Goal: Share content: Share content

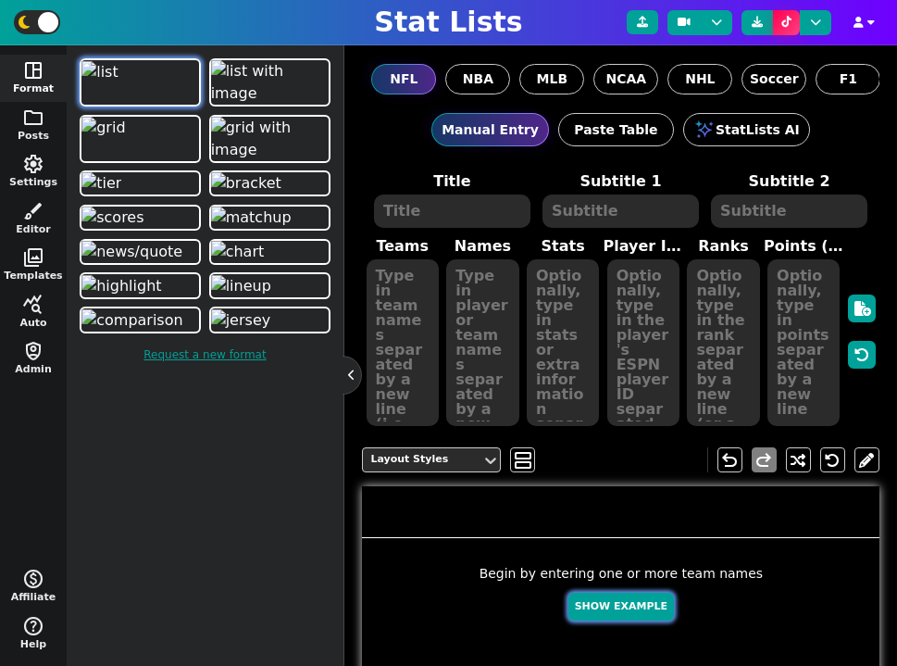
click at [609, 614] on button "Show Example" at bounding box center [621, 606] width 106 height 29
type textarea "Example Post"
type textarea "Random"
type textarea "HOU DET BUF MIA KC DAL SF JAX GB TB"
type textarea "C.J. Stroud Jared Goff Josh Allen Tua Tagovailoa Patrick Mahomes Dak Prescott B…"
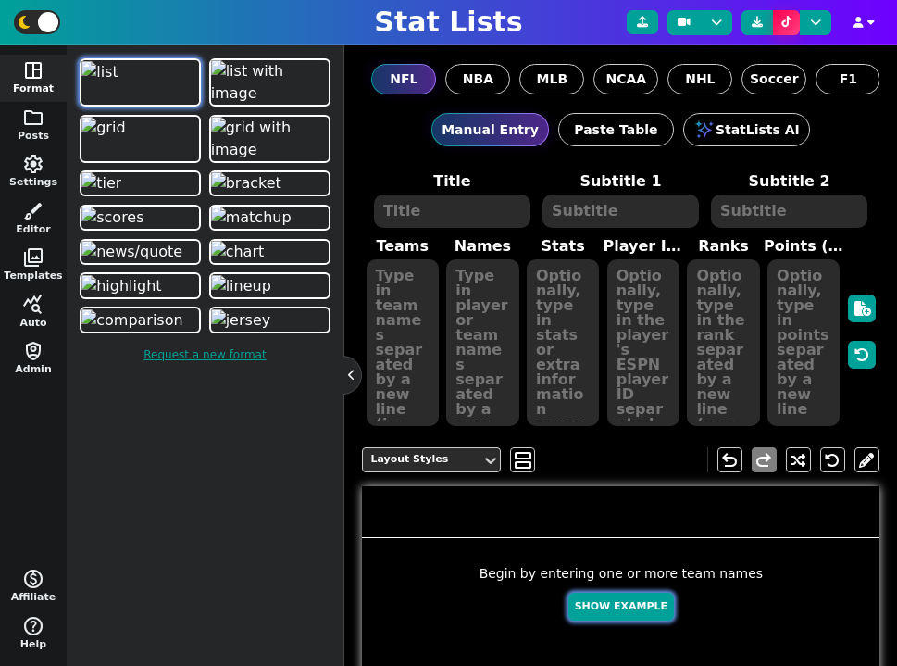
type textarea "697 591 574 519 508 487 430 353 263 112"
type textarea "4432577 3046779 3918298 4241479 3139477 2577417 4361741 4360310 4036378 3052587"
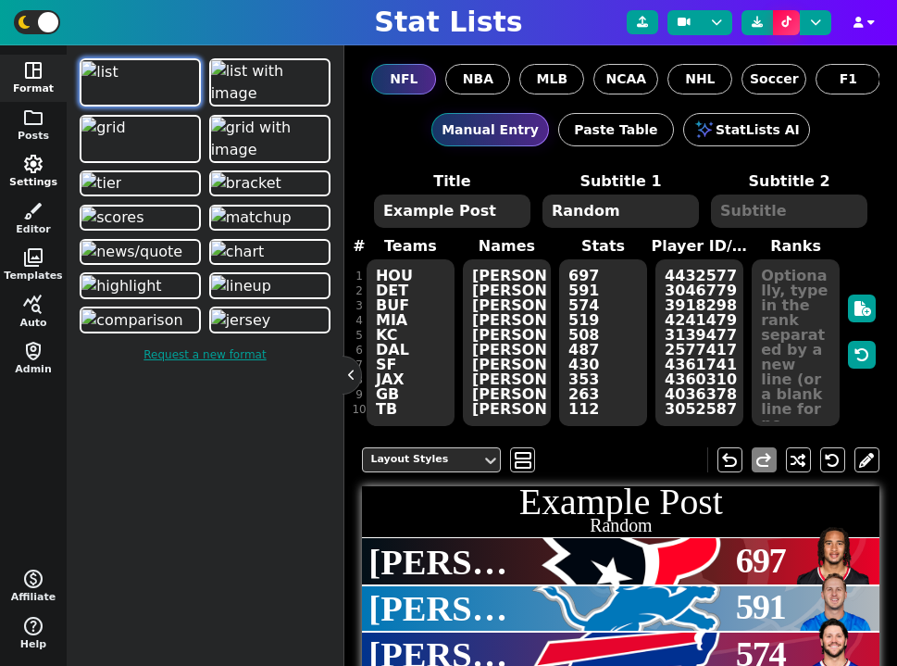
click at [38, 181] on button "settings Settings" at bounding box center [33, 171] width 67 height 47
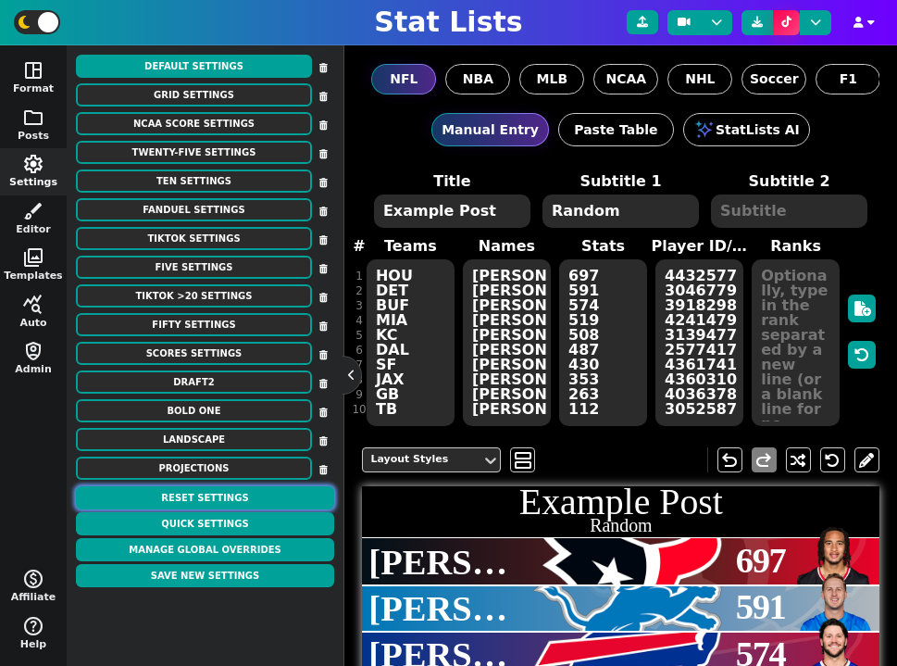
click at [222, 496] on button "Reset Settings" at bounding box center [205, 497] width 258 height 23
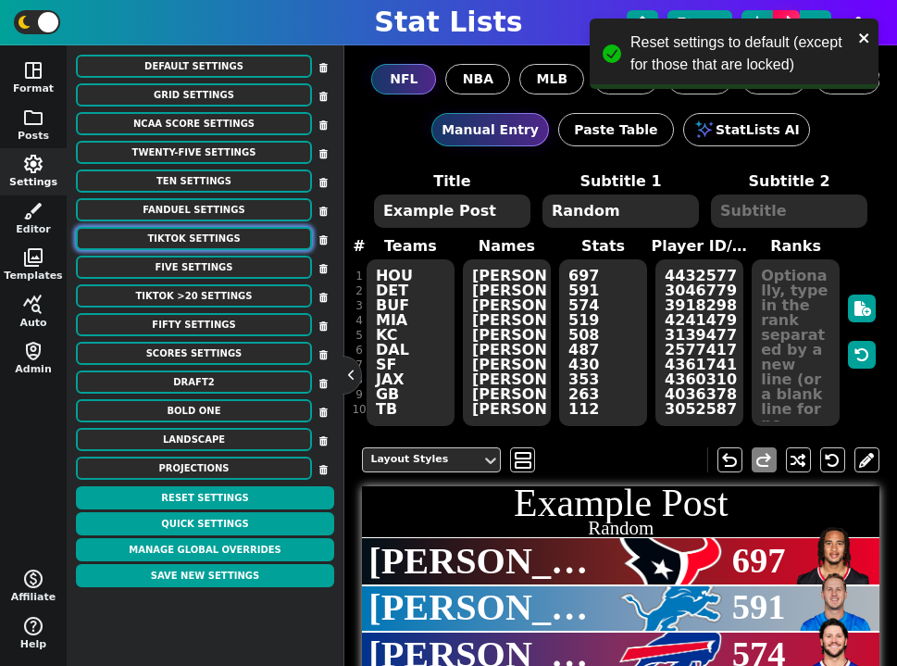
click at [198, 240] on button "TikTok Settings" at bounding box center [194, 238] width 236 height 23
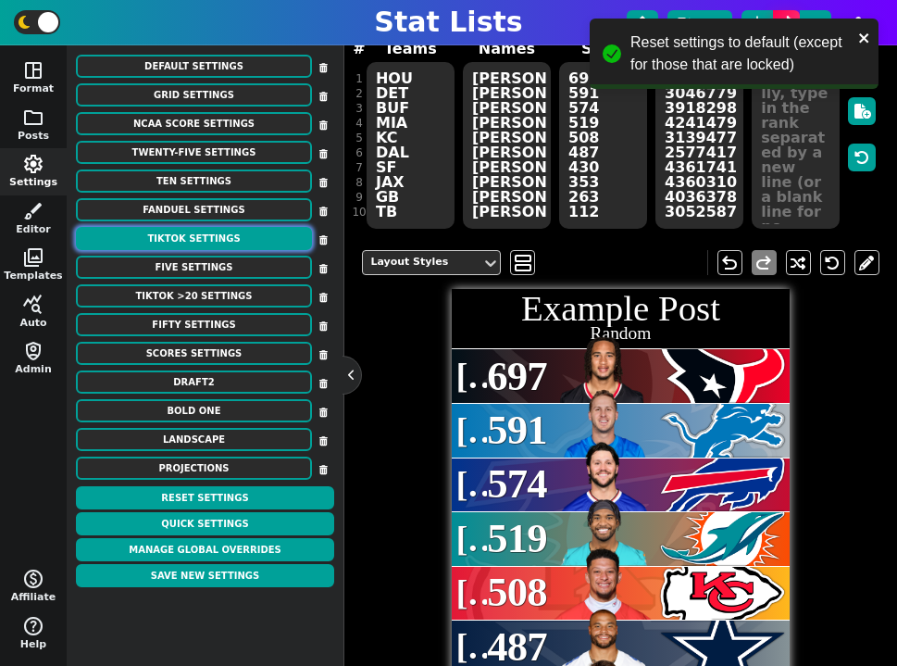
scroll to position [136, 0]
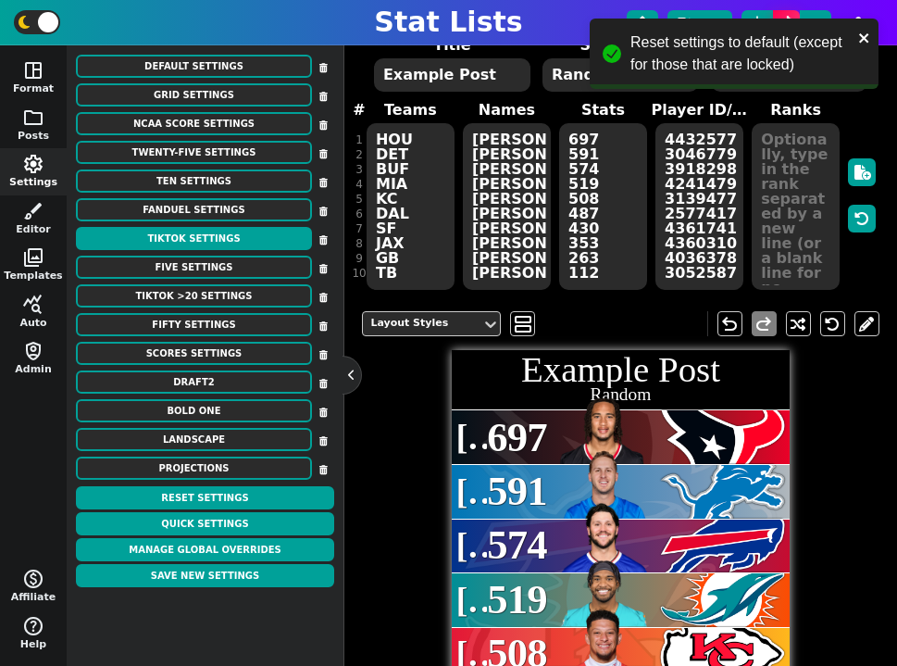
click at [699, 242] on textarea "4432577 3046779 3918298 4241479 3139477 2577417 4361741 4360310 4036378 3052587" at bounding box center [699, 206] width 88 height 167
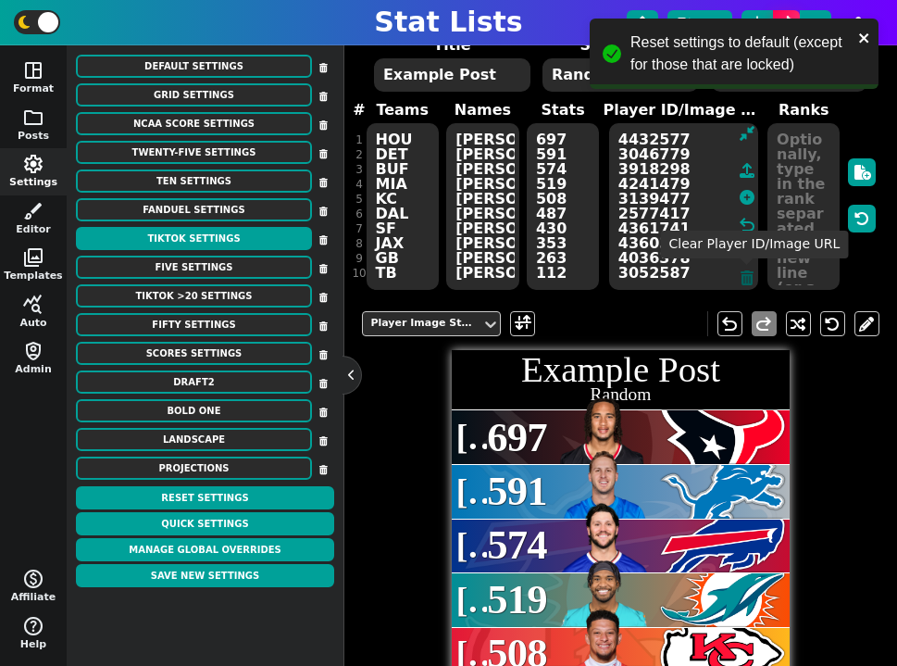
click at [743, 272] on icon at bounding box center [747, 277] width 13 height 15
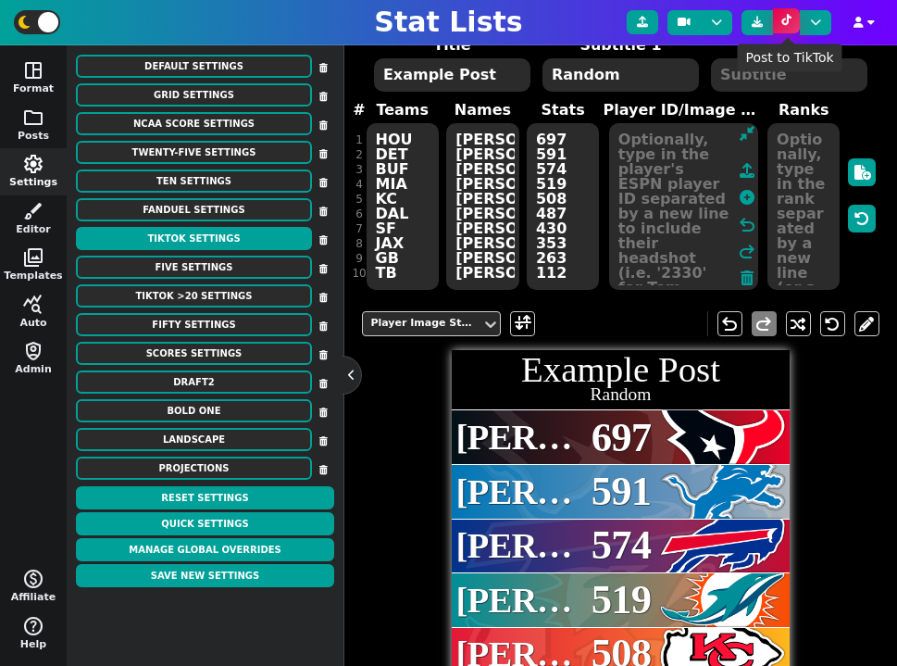
click at [785, 15] on icon at bounding box center [786, 20] width 10 height 11
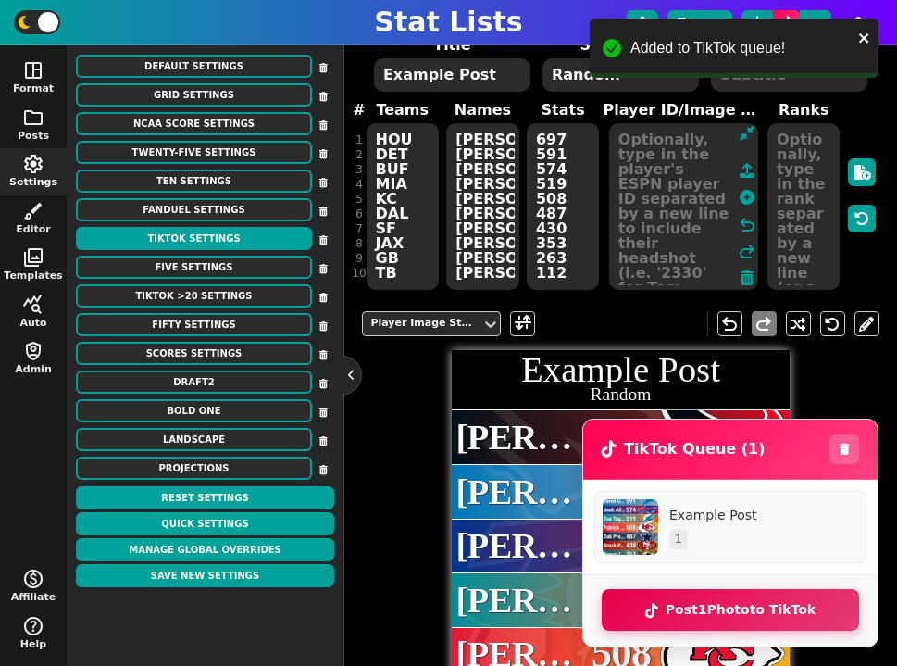
click at [732, 617] on button "Post 1 Photo to TikTok" at bounding box center [730, 610] width 257 height 42
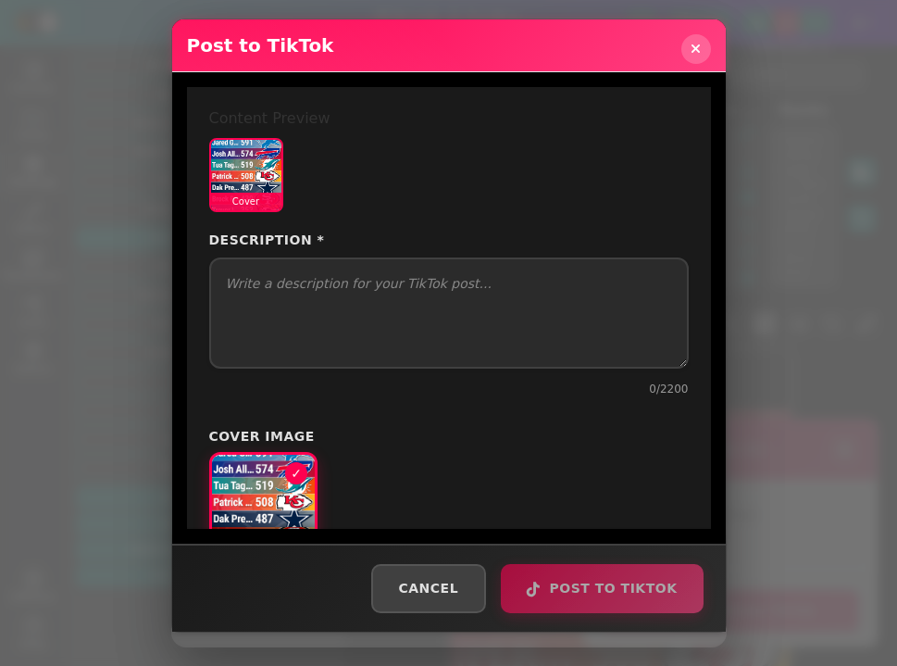
select select "PUBLIC_TO_EVERYONE"
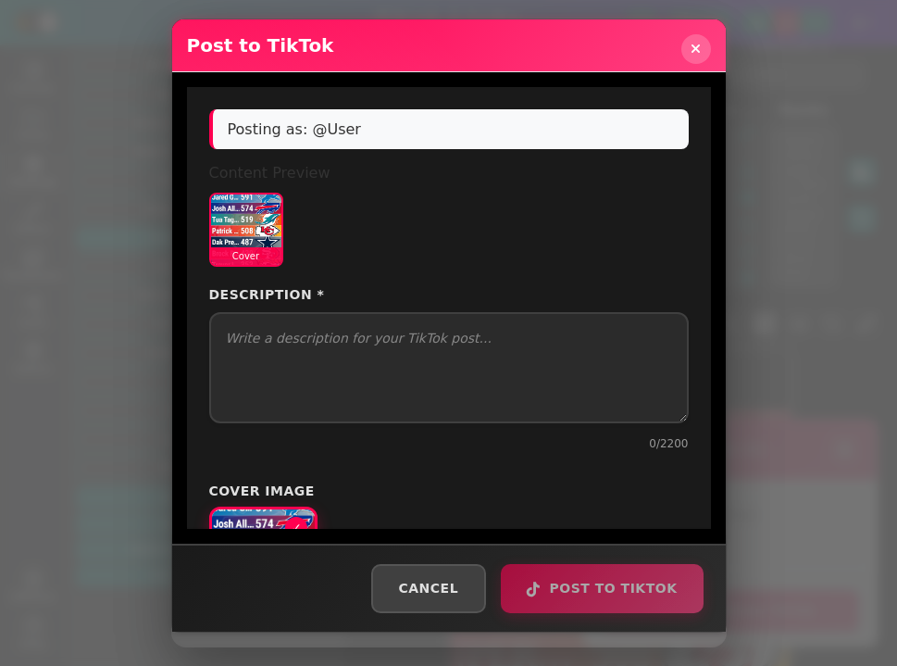
select select "PUBLIC_TO_EVERYONE"
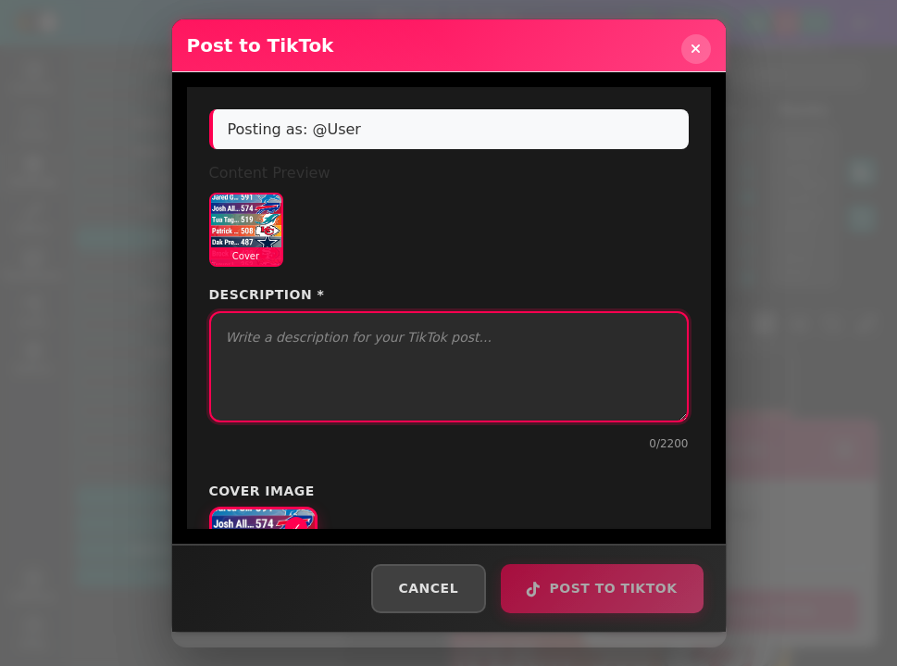
click at [355, 348] on textarea "Description *" at bounding box center [449, 366] width 480 height 111
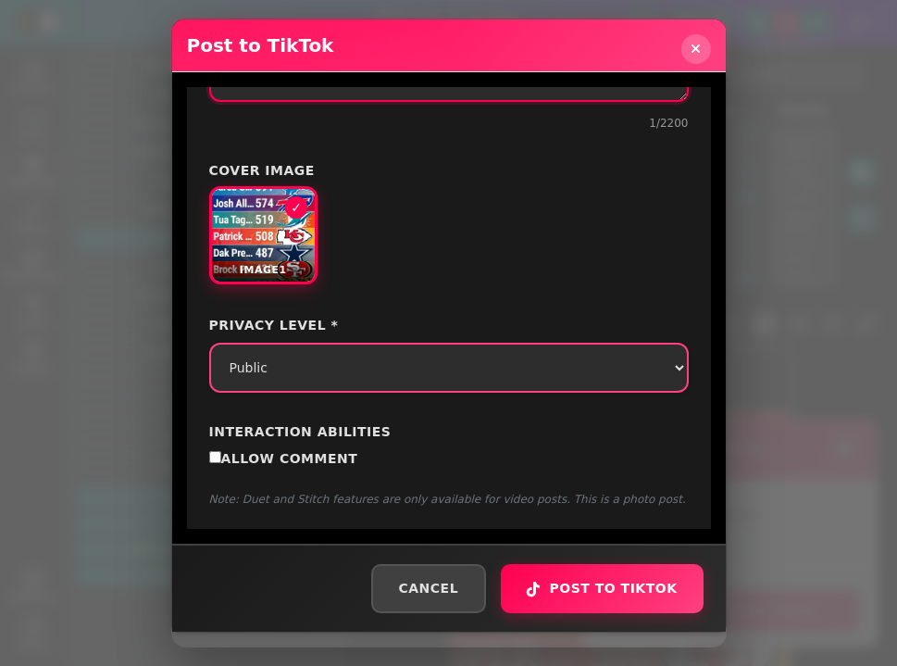
scroll to position [324, 0]
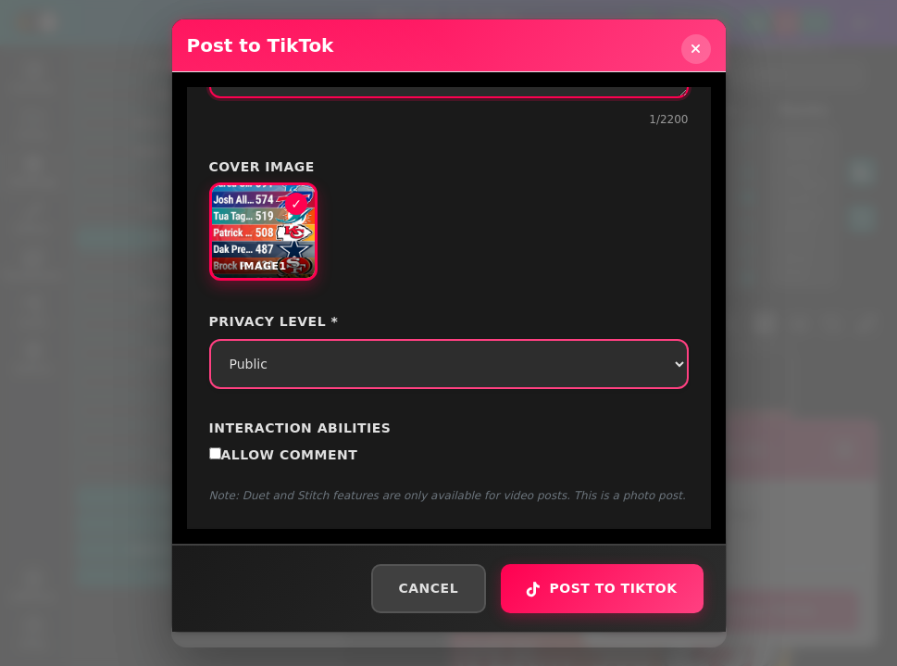
type textarea "h"
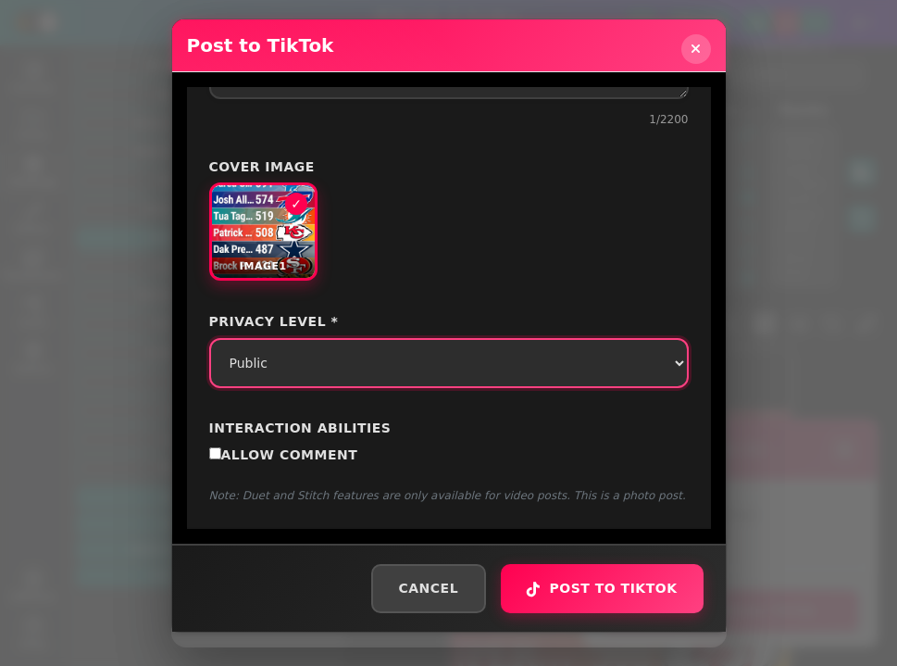
click at [408, 372] on select "Select privacy level Public Friends Only Me" at bounding box center [449, 363] width 480 height 50
select select "SELF_ONLY"
click at [209, 338] on select "Select privacy level Public Friends Only Me" at bounding box center [449, 363] width 480 height 50
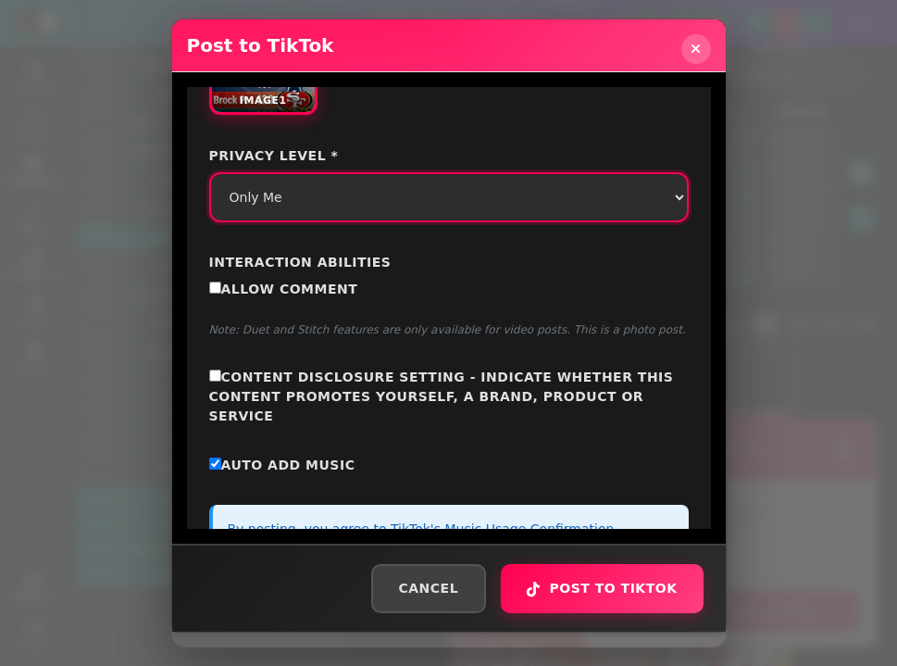
scroll to position [495, 0]
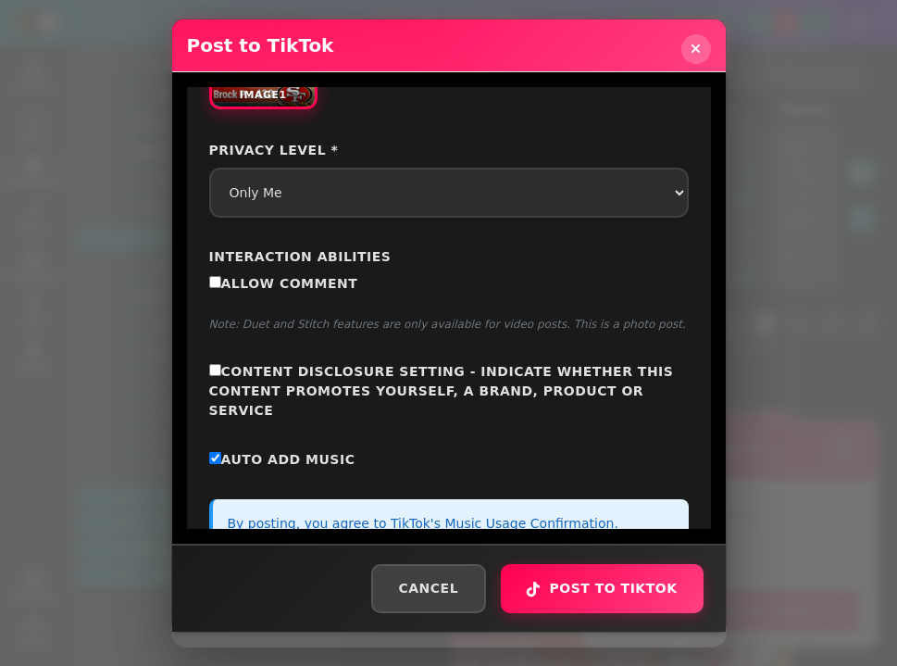
click at [297, 268] on div "Interaction Abilities Allow Comment Note: Duet and Stitch features are only ava…" at bounding box center [449, 289] width 480 height 85
click at [297, 269] on div "Interaction Abilities Allow Comment Note: Duet and Stitch features are only ava…" at bounding box center [449, 289] width 480 height 85
click at [297, 279] on span "Allow Comment" at bounding box center [289, 283] width 137 height 15
click at [221, 279] on input "Allow Comment" at bounding box center [215, 282] width 12 height 12
checkbox input "true"
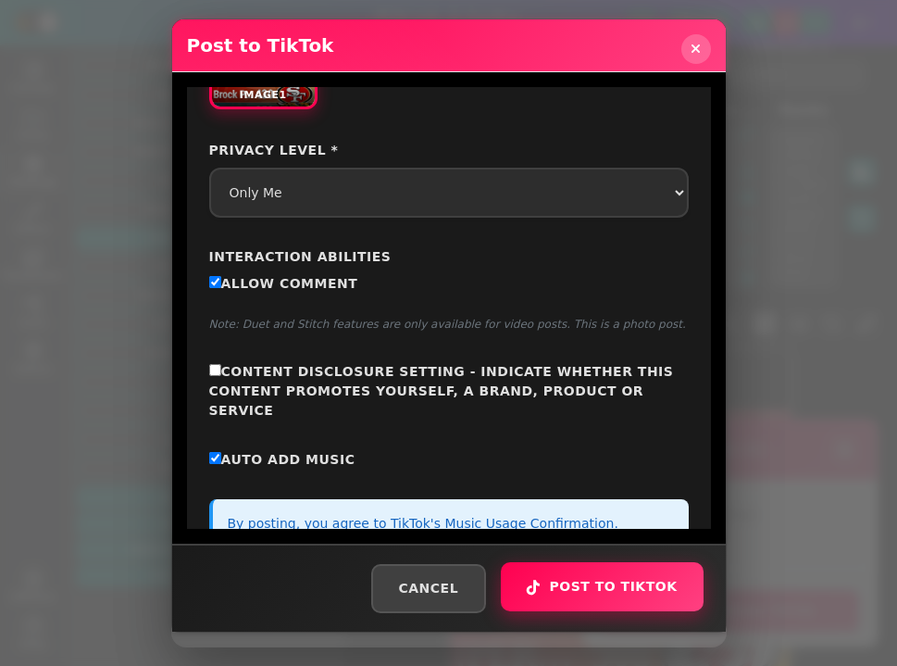
click at [621, 586] on button "Post to TikTok" at bounding box center [602, 586] width 202 height 49
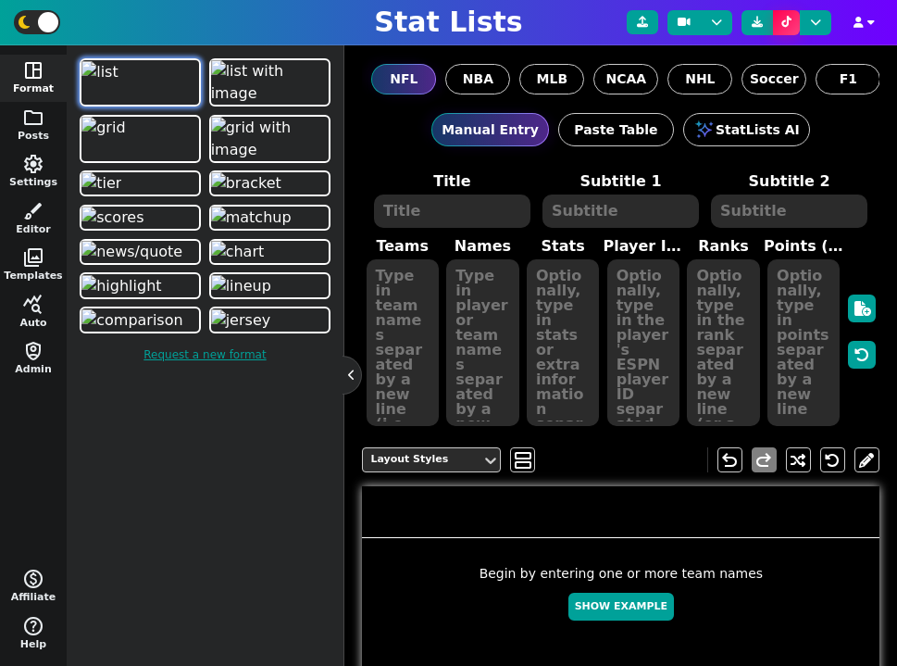
click at [629, 604] on button "Show Example" at bounding box center [621, 606] width 106 height 29
type textarea "Example Post"
type textarea "Random"
type textarea "SF KC JAX GB DET BUF DAL TB HOU MIA"
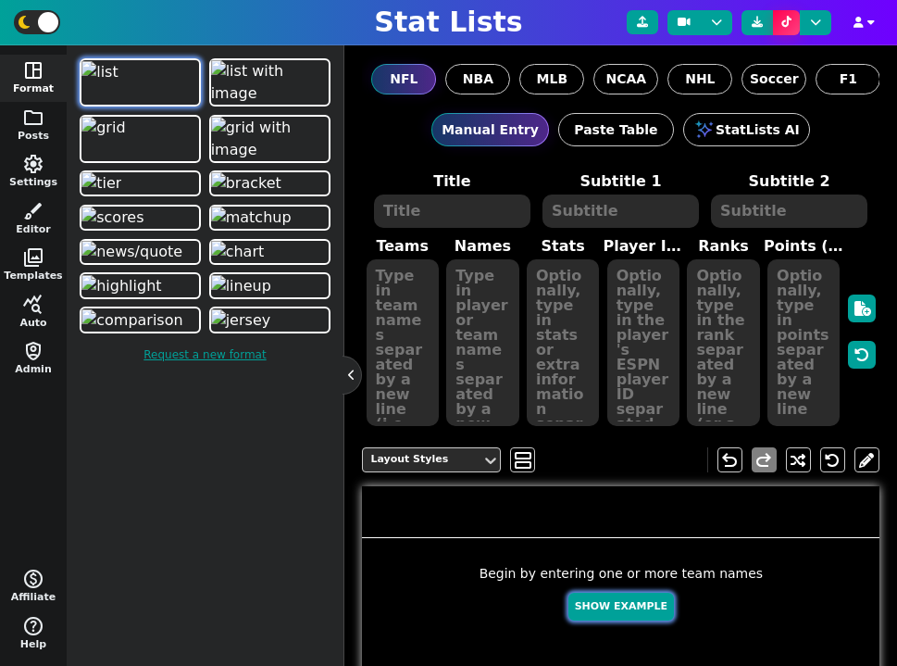
type textarea "Brock Purdy Patrick Mahomes Trevor Lawrence Jordan Love Jared Goff Josh Allen D…"
type textarea "659 597 594 546 529 338 258 220 107 105"
type textarea "4361741 3139477 4360310 4036378 3046779 3918298 2577417 3052587 4432577 4241479"
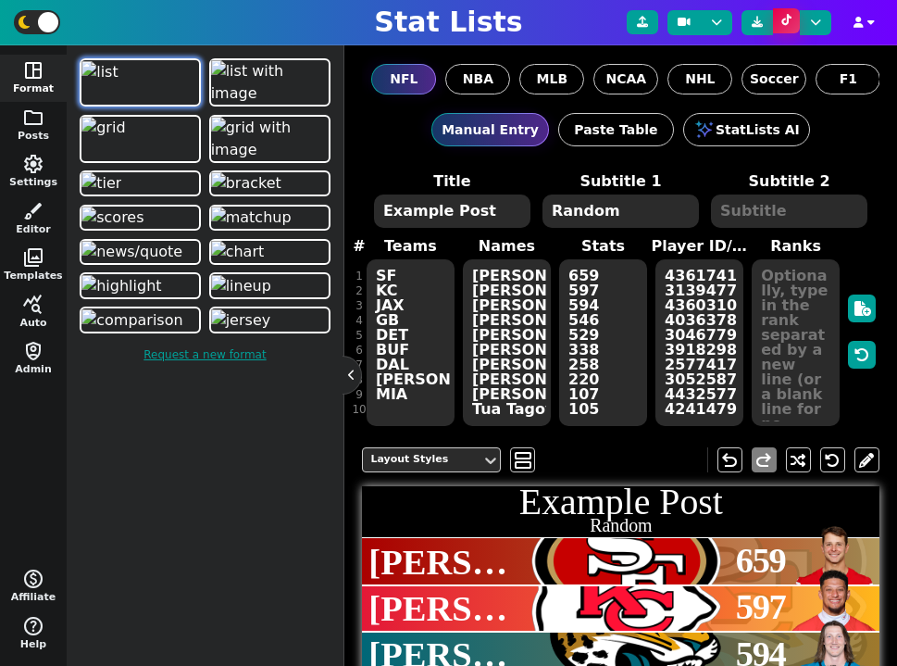
click at [790, 19] on icon at bounding box center [786, 20] width 10 height 11
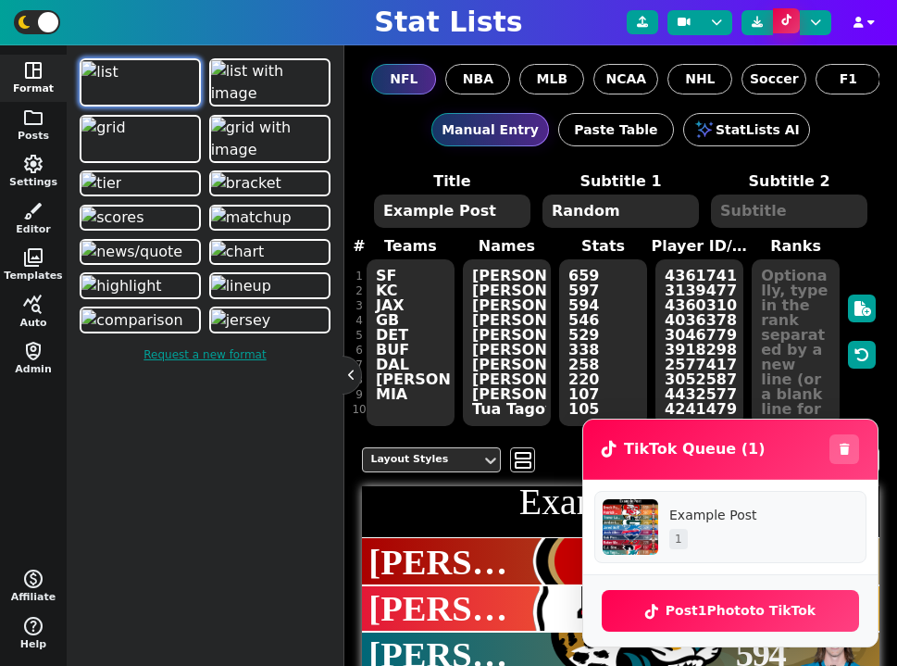
click at [790, 22] on icon at bounding box center [786, 20] width 10 height 11
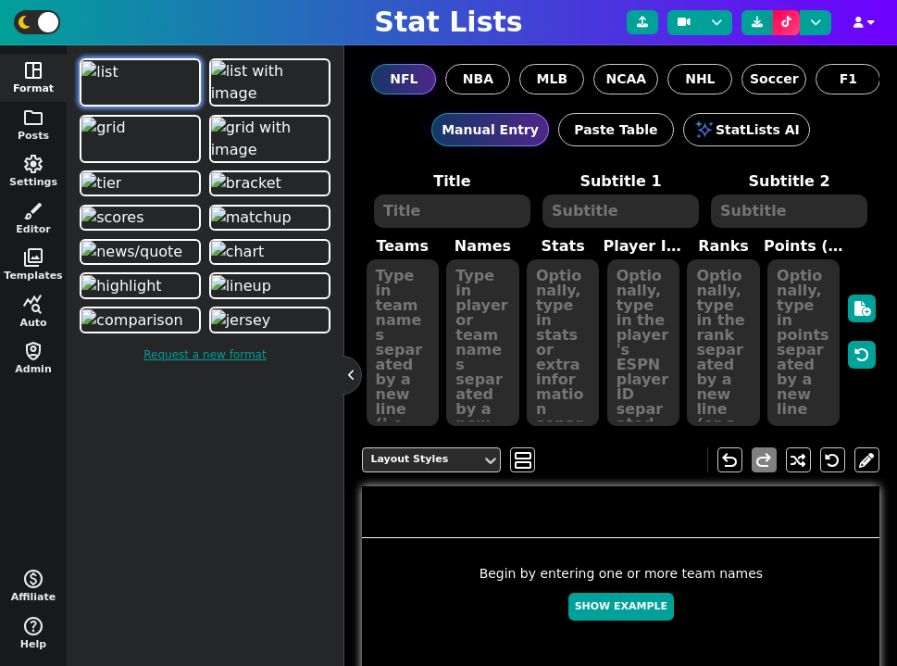
drag, startPoint x: 610, startPoint y: 77, endPoint x: 613, endPoint y: 110, distance: 33.4
click at [602, 90] on label "NCAA" at bounding box center [625, 79] width 65 height 31
click at [0, 0] on input "NCAA" at bounding box center [0, 0] width 0 height 0
click at [862, 322] on div at bounding box center [861, 331] width 35 height 193
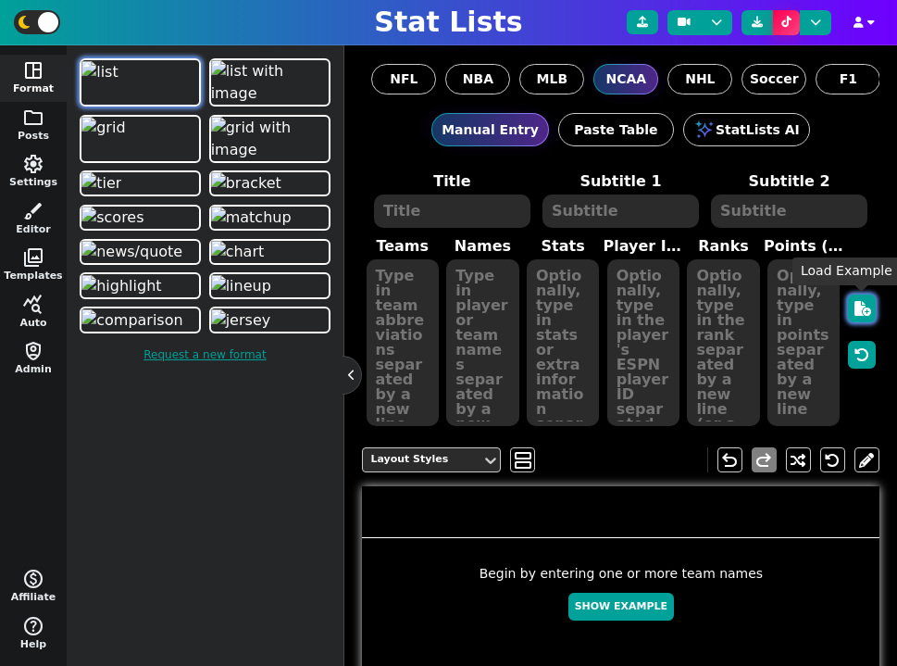
click at [862, 314] on icon "button" at bounding box center [862, 308] width 17 height 15
type textarea "Example Post"
type textarea "Random"
type textarea "USC OU UGA UNC COLO WASH ND UMD ORE SC"
type textarea "Caleb Williams Dillon Gabriel Carson Beck Drake Maye Shedeur Sanders Michael Pe…"
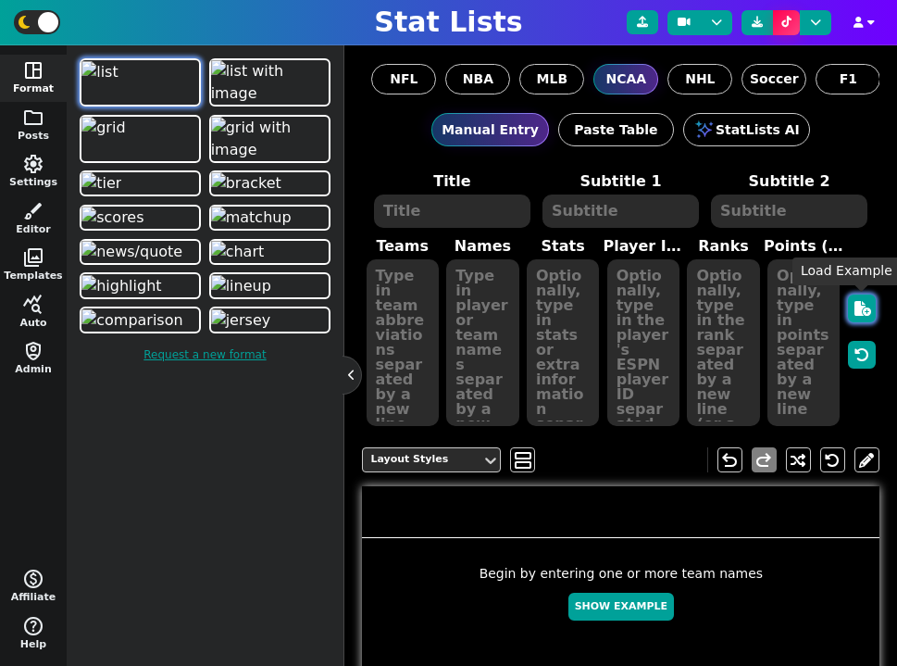
type textarea "696 673 671 666 581 319 249 245 199 149"
type textarea "4431611 4427238 4430841 4431452 4432762 4360423 4361994 4567097 4426338 4426339"
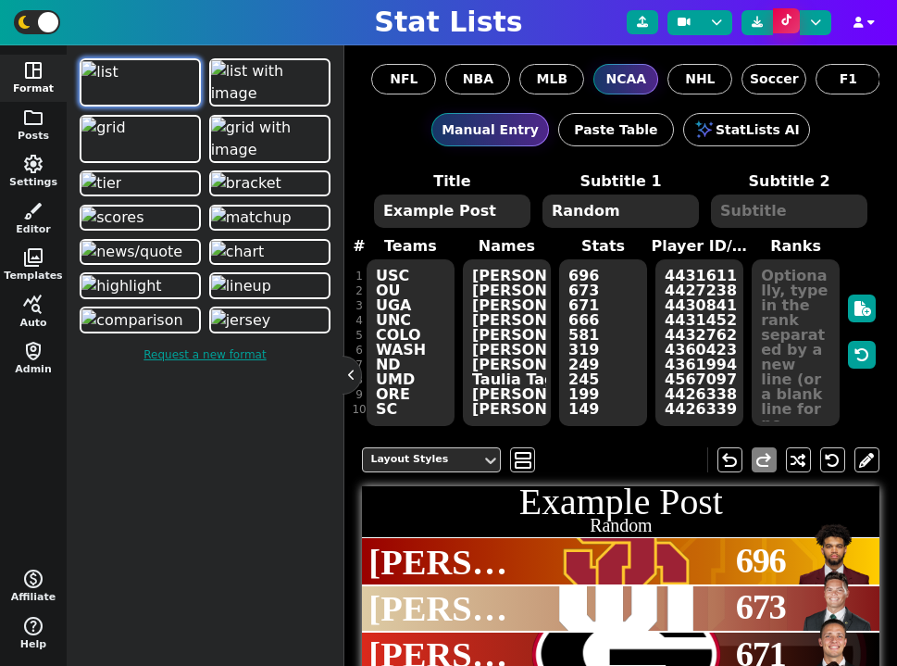
click at [792, 21] on icon at bounding box center [786, 20] width 10 height 11
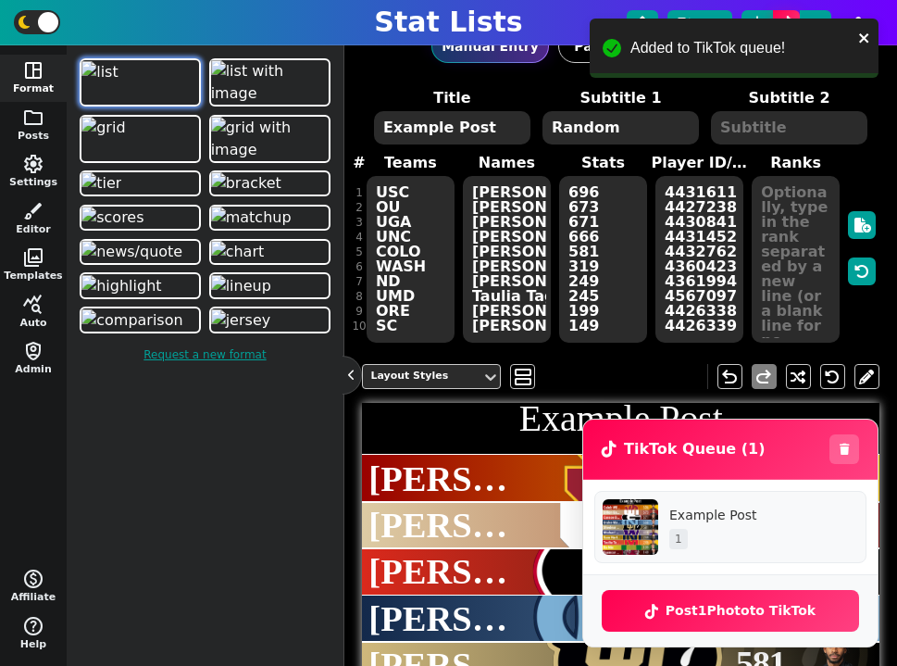
scroll to position [106, 0]
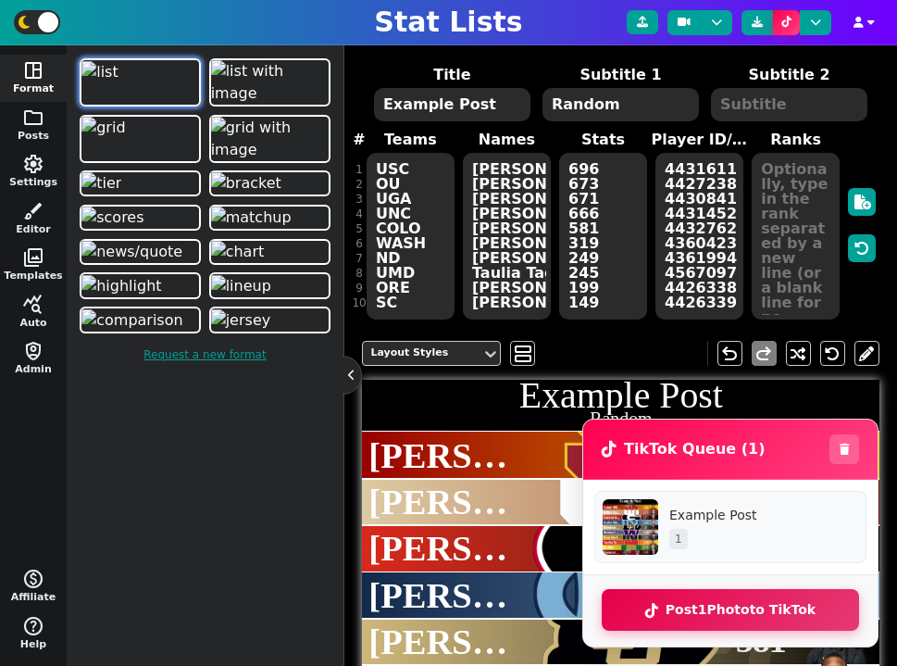
click at [726, 614] on button "Post 1 Photo to TikTok" at bounding box center [730, 610] width 257 height 42
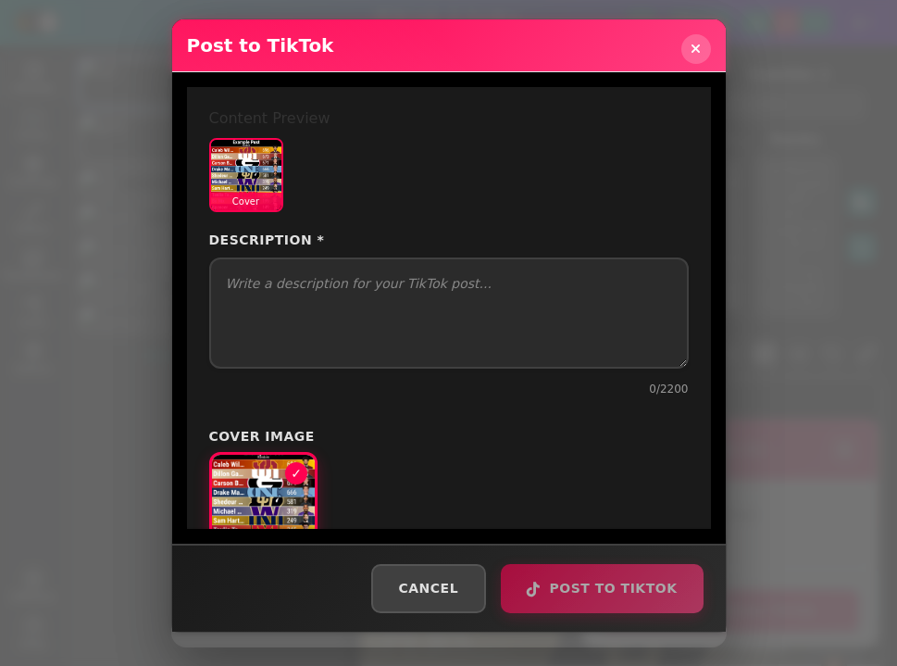
select select "PUBLIC_TO_EVERYONE"
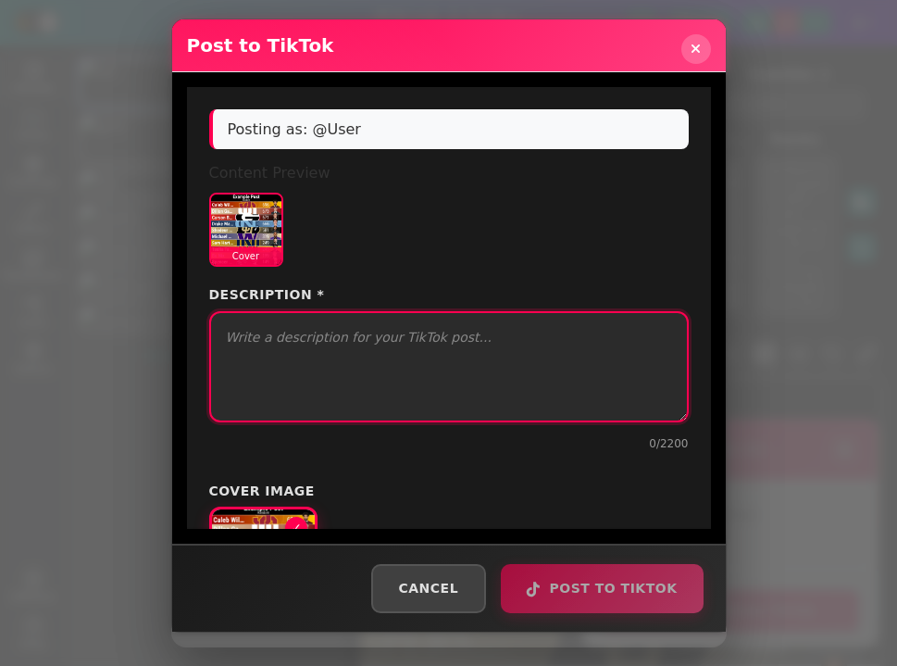
click at [367, 355] on textarea "Description *" at bounding box center [449, 366] width 480 height 111
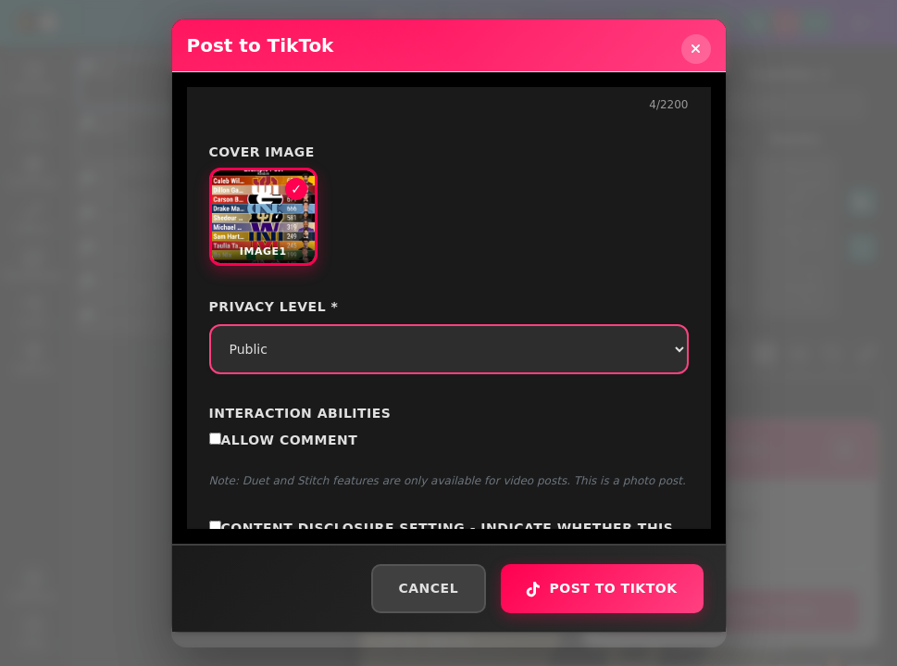
scroll to position [343, 0]
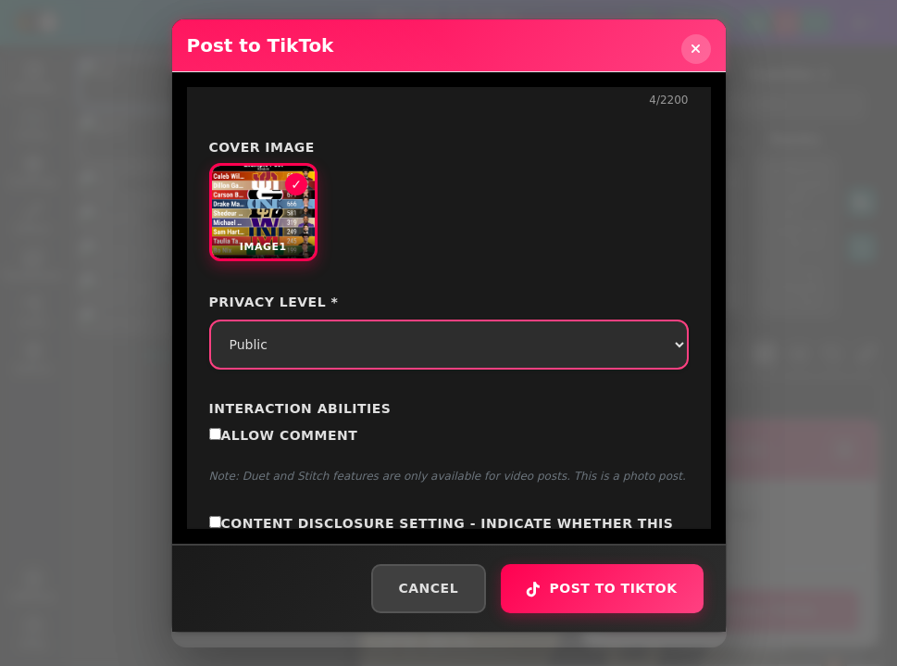
type textarea "test"
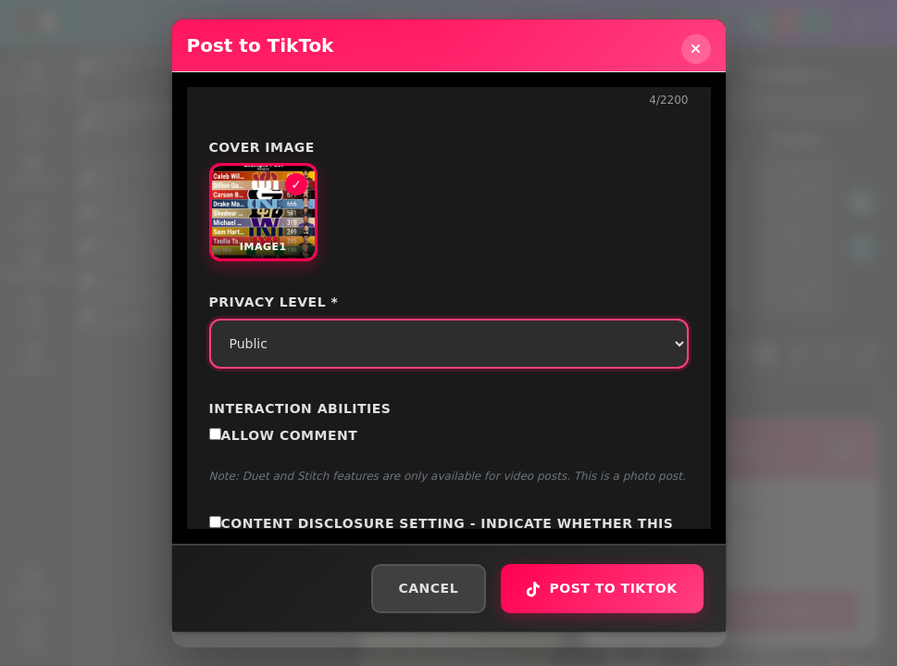
click at [463, 347] on select "Select privacy level Public Friends Only Me" at bounding box center [449, 343] width 480 height 50
select select "SELF_ONLY"
click at [209, 318] on select "Select privacy level Public Friends Only Me" at bounding box center [449, 343] width 480 height 50
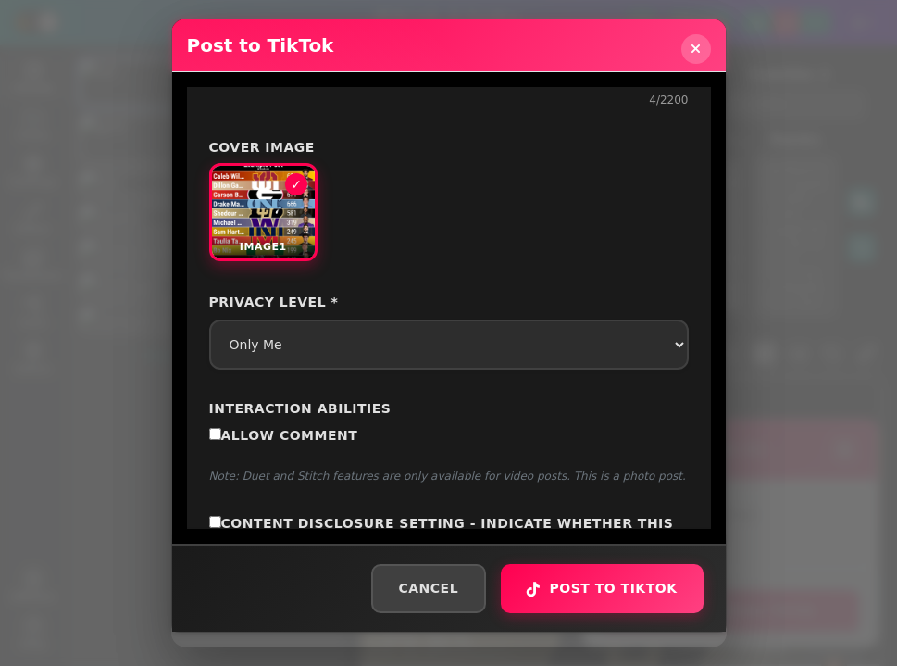
click at [313, 425] on div "Interaction Abilities Allow Comment Note: Duet and Stitch features are only ava…" at bounding box center [449, 441] width 480 height 85
click at [309, 430] on span "Allow Comment" at bounding box center [289, 435] width 137 height 15
click at [221, 430] on input "Allow Comment" at bounding box center [215, 434] width 12 height 12
checkbox input "true"
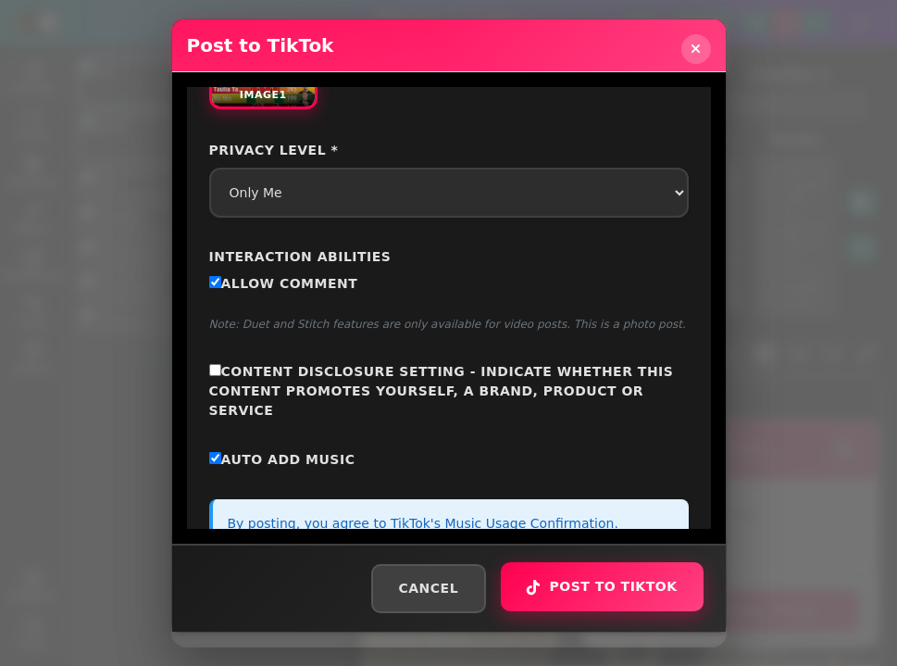
click at [605, 584] on button "Post to TikTok" at bounding box center [602, 586] width 202 height 49
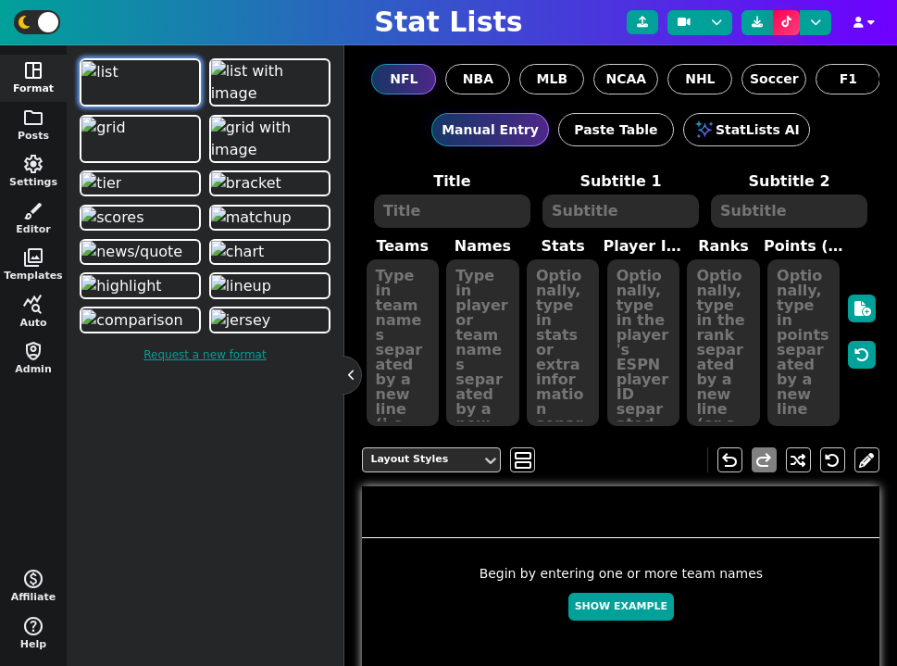
click at [605, 26] on div "Stat Lists" at bounding box center [448, 22] width 897 height 45
click at [609, 604] on button "Show Example" at bounding box center [621, 606] width 106 height 29
type textarea "Example Post"
type textarea "Random"
type textarea "KC JAX MIA TB DAL SF GB HOU BUF DET"
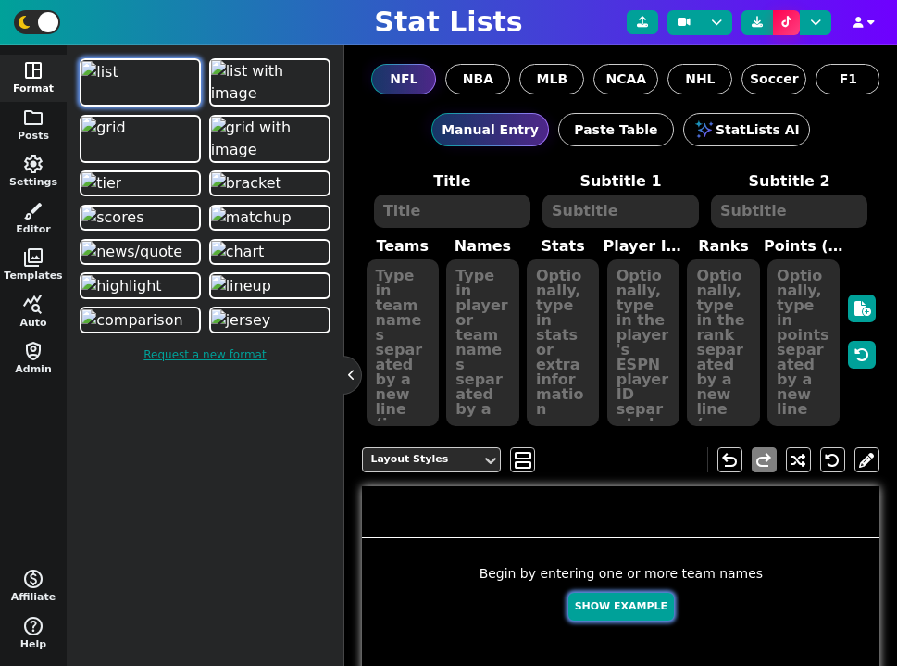
type textarea "Patrick Mahomes Trevor Lawrence Tua Tagovailoa Baker Mayfield Dak Prescott Broc…"
type textarea "697 697 602 544 524 513 324 310 118 105"
type textarea "3139477 4360310 4241479 3052587 2577417 4361741 4036378 4432577 3918298 3046779"
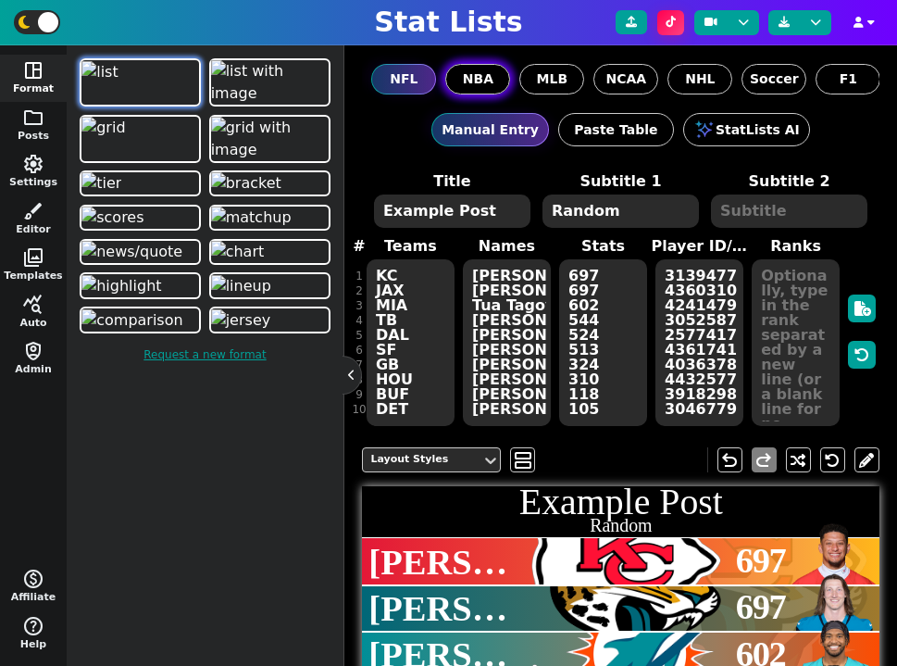
click at [481, 82] on span "NBA" at bounding box center [478, 78] width 31 height 19
click at [0, 0] on input "NBA" at bounding box center [0, 0] width 0 height 0
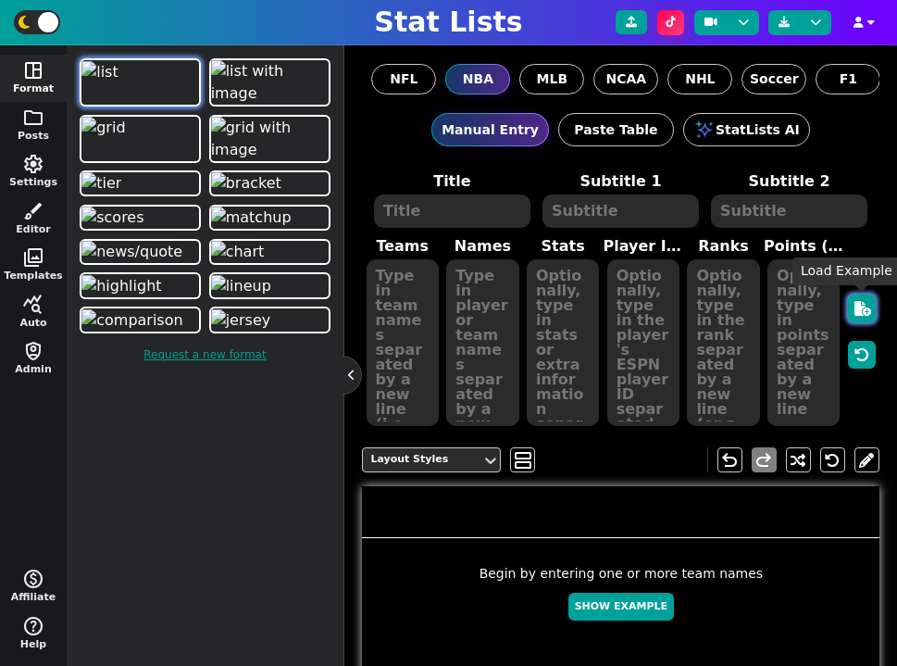
click at [862, 303] on icon "button" at bounding box center [862, 308] width 17 height 15
type textarea "Example Post"
type textarea "Random"
type textarea "GSW MIL PHO NOP NYK BOS MIL PHO DEN LAL"
type textarea "Stephen Curry Giannis Antetokounmpo Bradley Beal Zion Williamson Julius Randle …"
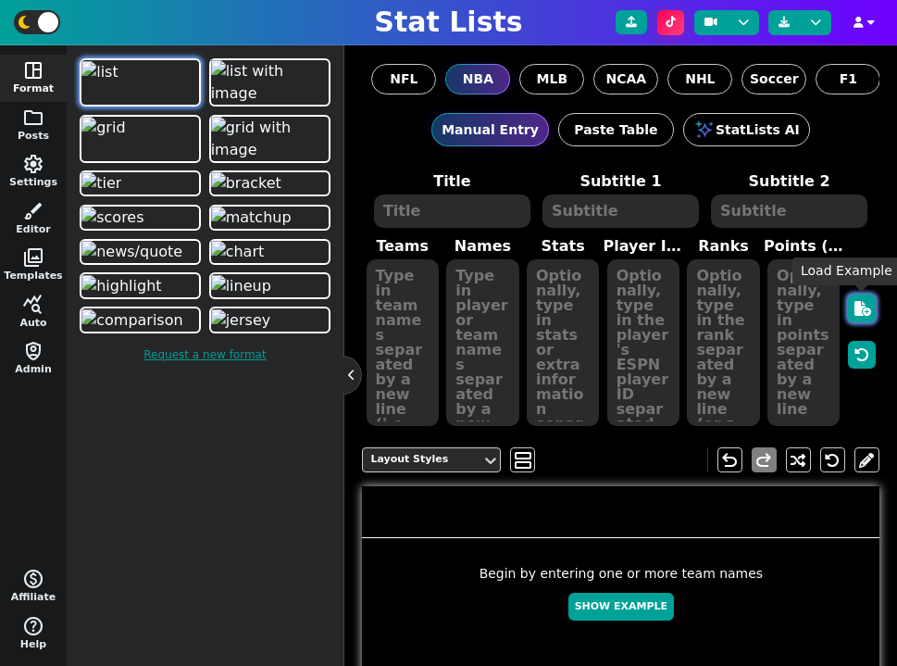
type textarea "623 589 471 470 435 425 273 159 138 115"
type textarea "3975 3032977 6580 4395628 3064514 4065648 6606 3136193 3112335 3945274"
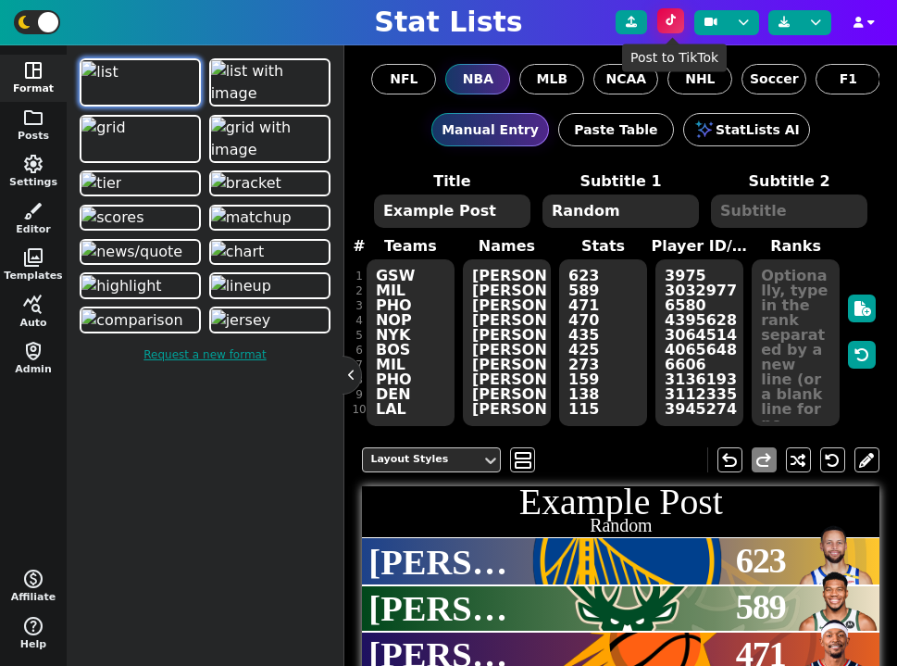
click at [676, 22] on icon at bounding box center [671, 20] width 10 height 11
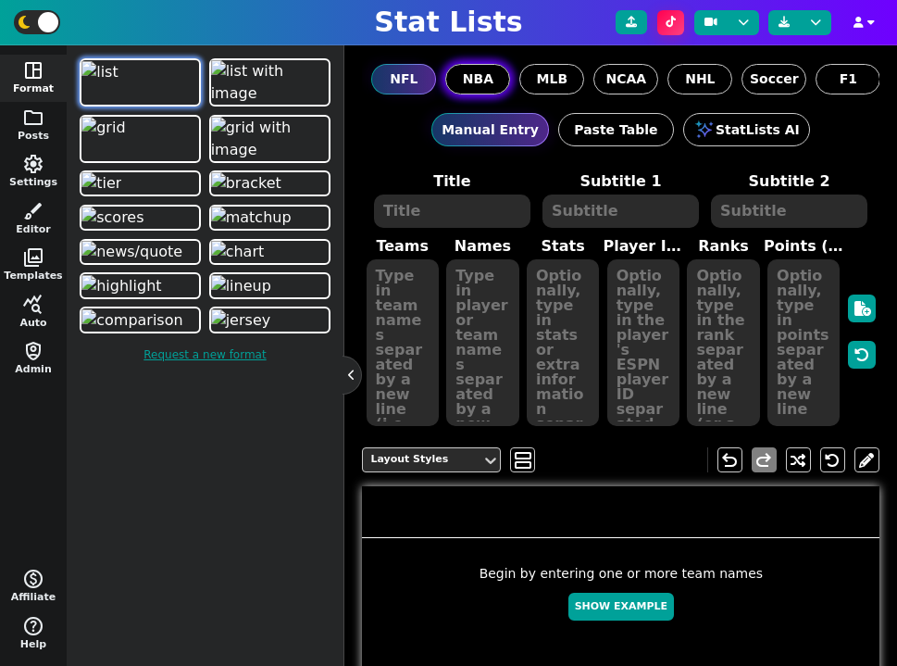
click at [476, 86] on span "NBA" at bounding box center [478, 78] width 31 height 19
click at [0, 0] on input "NBA" at bounding box center [0, 0] width 0 height 0
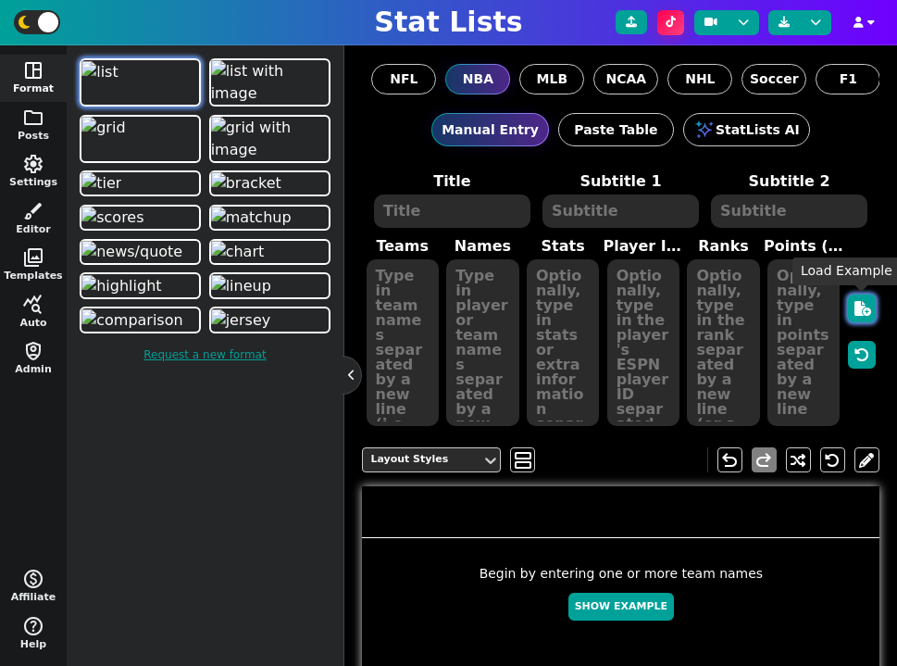
click at [858, 318] on button "button" at bounding box center [862, 308] width 28 height 28
type textarea "Example Post"
type textarea "Random"
type textarea "PHO LAL NOP NYK BOS GSW DEN MIL PHO MIL"
type textarea "[PERSON_NAME] [PERSON_NAME] [PERSON_NAME] [PERSON_NAME] [PERSON_NAME] [PERSON_N…"
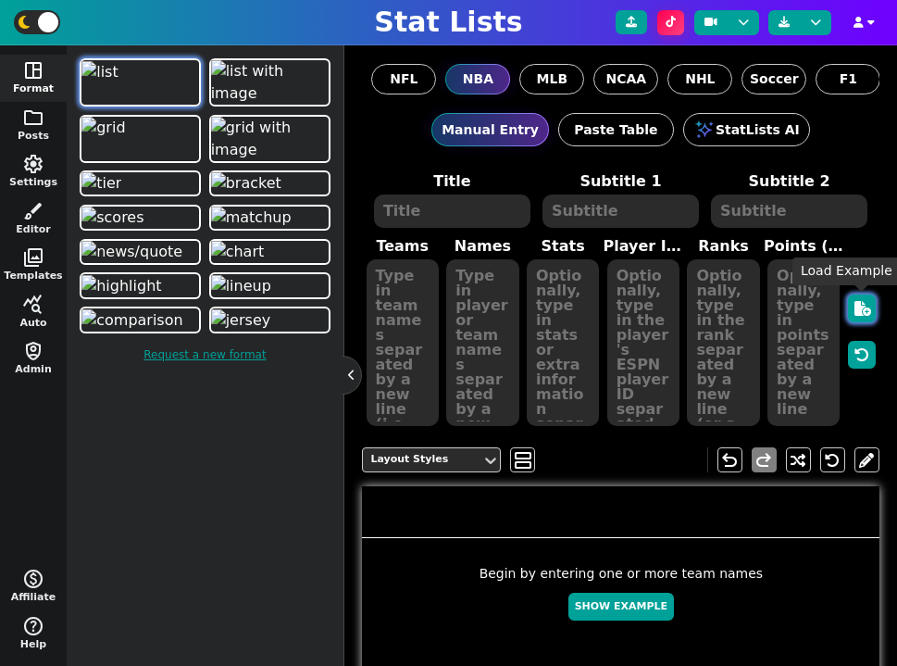
type textarea "659 618 585 528 460 449 374 336 246 165"
type textarea "6580 3945274 4395628 3064514 4065648 3975 3112335 3032977 3136193 6606"
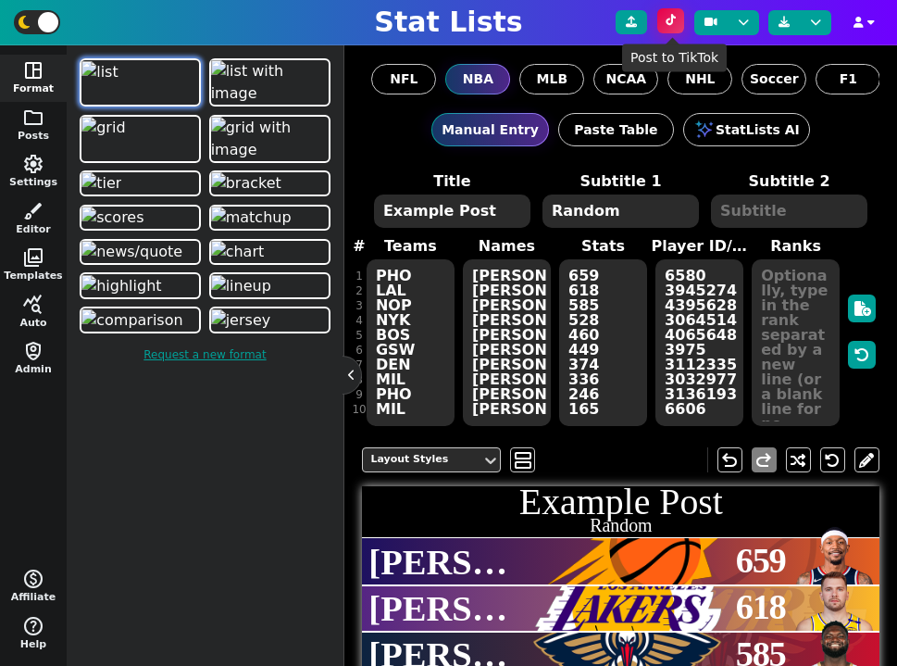
click at [668, 21] on icon at bounding box center [671, 20] width 10 height 11
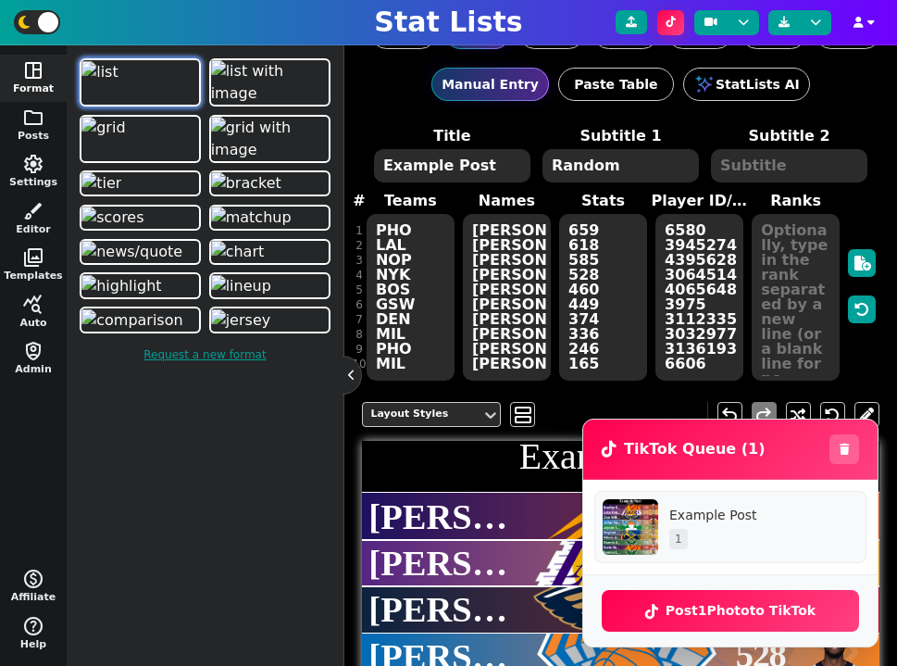
scroll to position [166, 0]
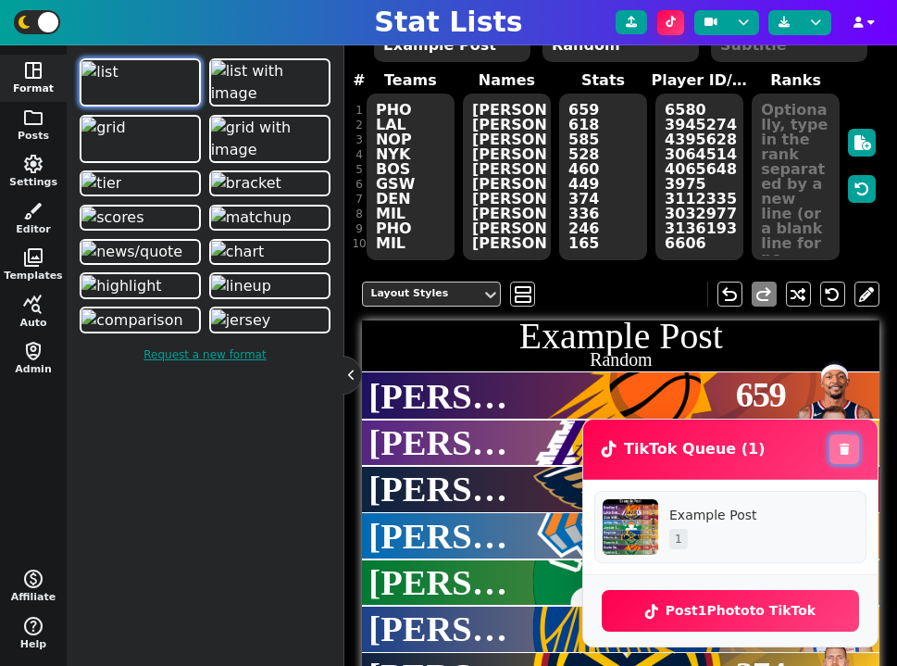
click at [844, 452] on icon at bounding box center [845, 448] width 10 height 11
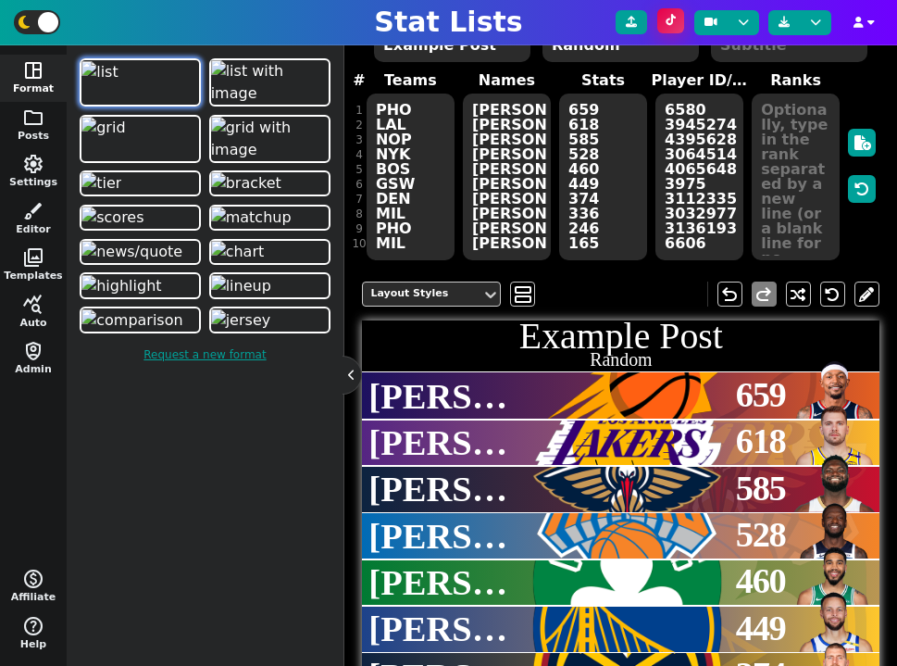
click at [676, 19] on icon at bounding box center [671, 20] width 10 height 11
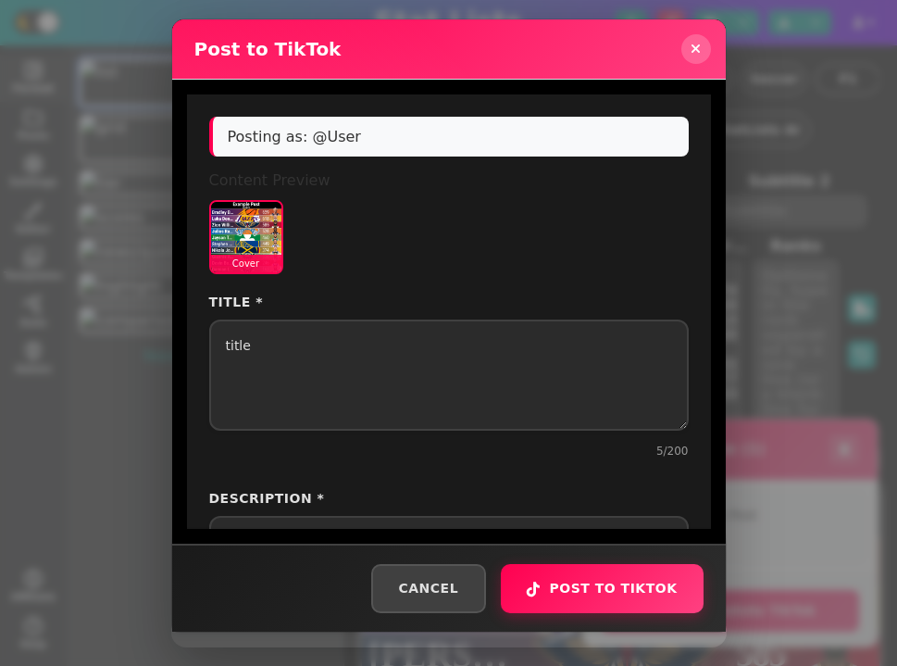
select select "PUBLIC_TO_EVERYONE"
